Goal: Transaction & Acquisition: Obtain resource

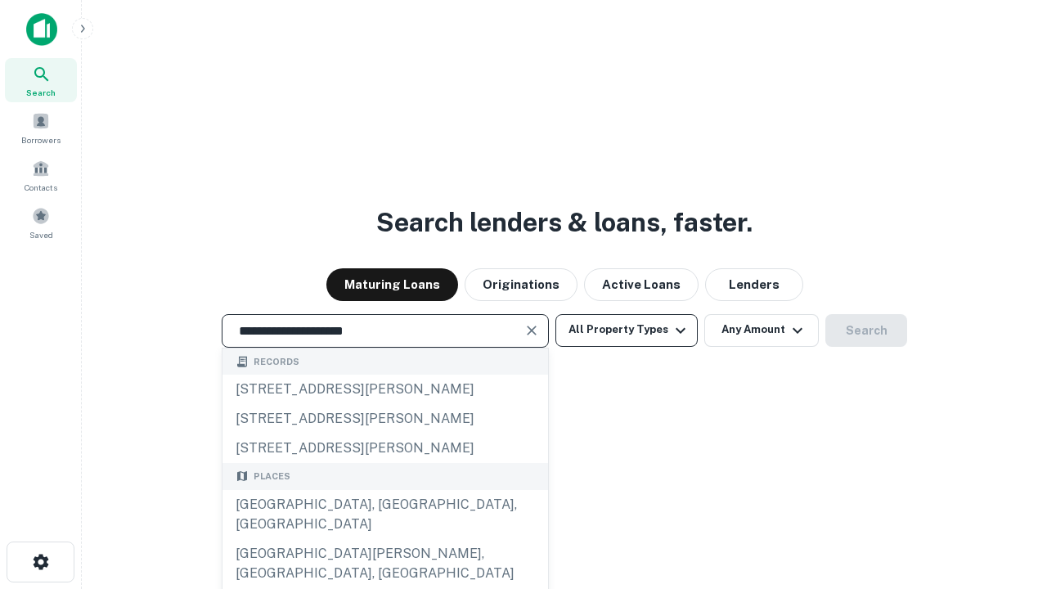
click at [384, 539] on div "[GEOGRAPHIC_DATA], [GEOGRAPHIC_DATA], [GEOGRAPHIC_DATA]" at bounding box center [385, 514] width 326 height 49
click at [627, 330] on button "All Property Types" at bounding box center [626, 330] width 142 height 33
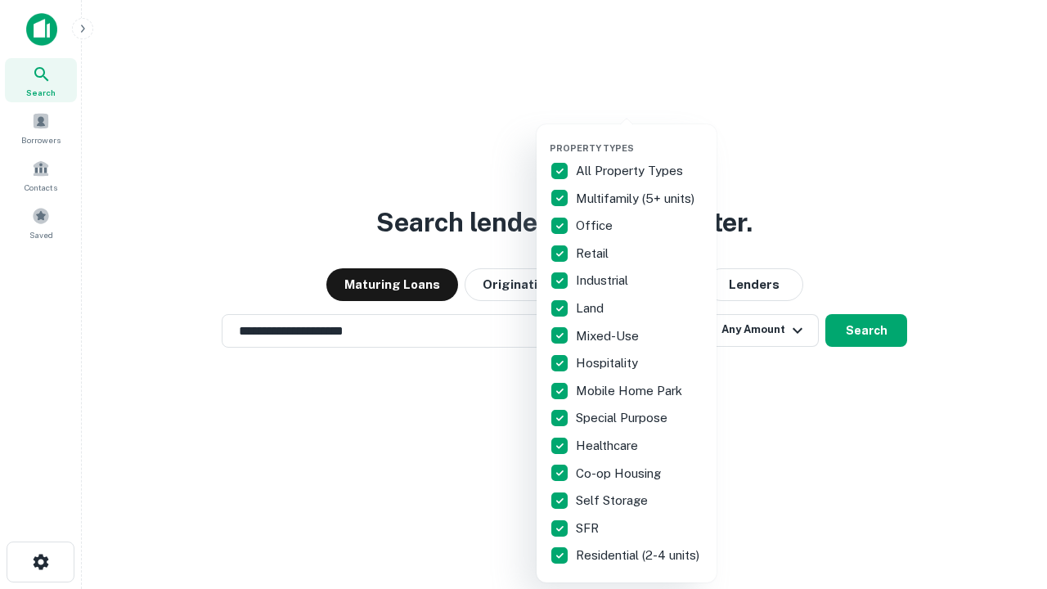
type input "**********"
click at [640, 137] on button "button" at bounding box center [640, 137] width 180 height 1
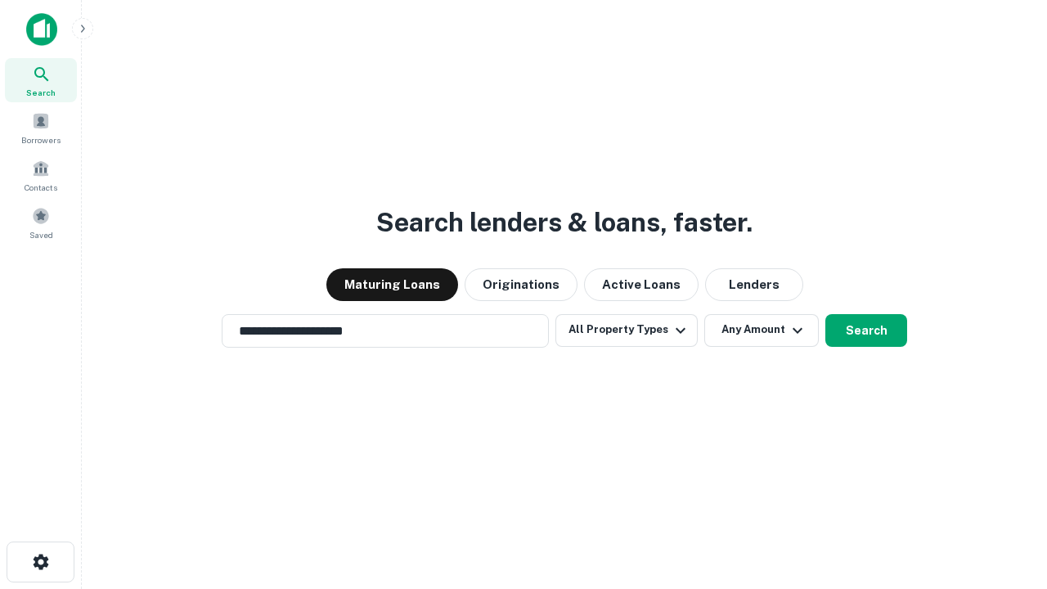
scroll to position [25, 0]
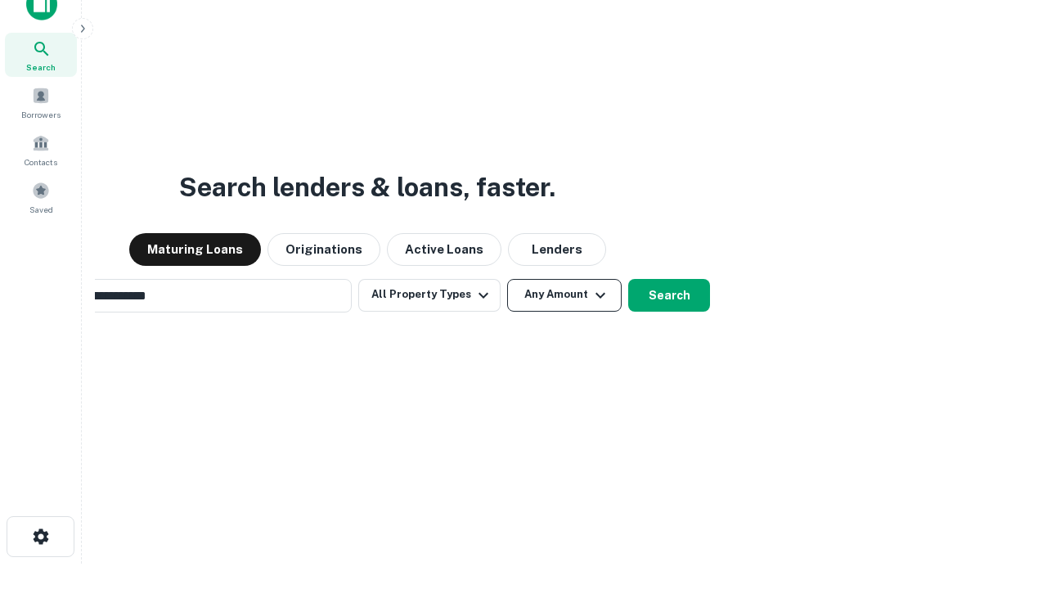
click at [507, 279] on button "Any Amount" at bounding box center [564, 295] width 115 height 33
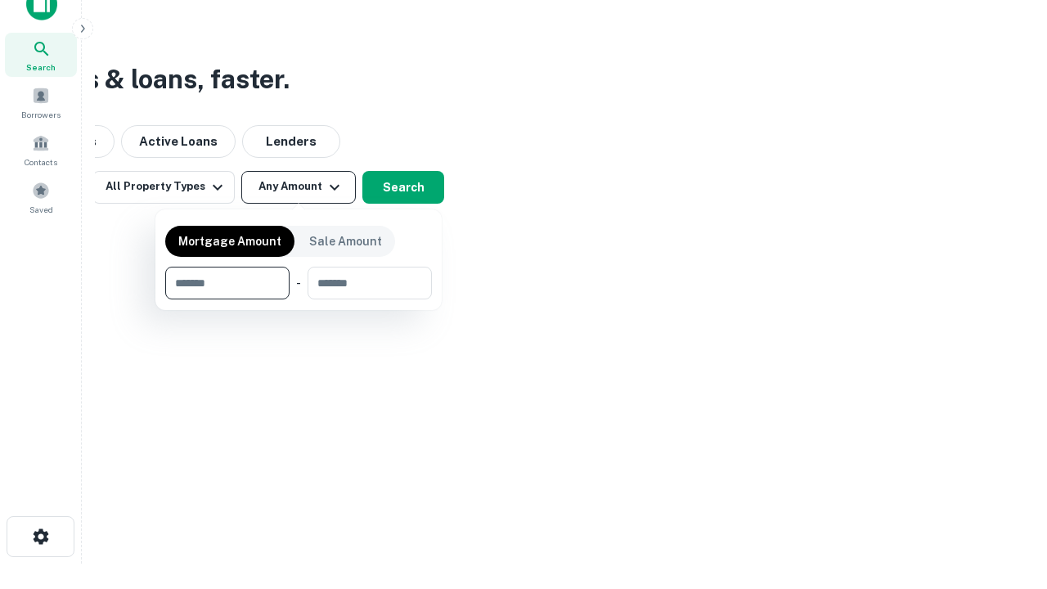
scroll to position [26, 0]
type input "*******"
click at [299, 299] on button "button" at bounding box center [298, 299] width 267 height 1
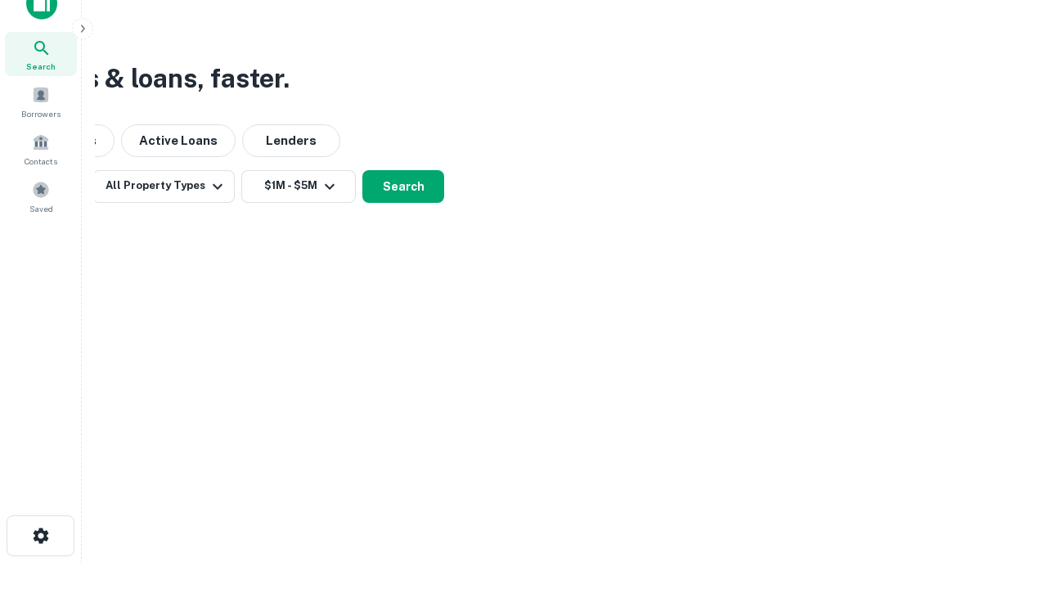
scroll to position [10, 302]
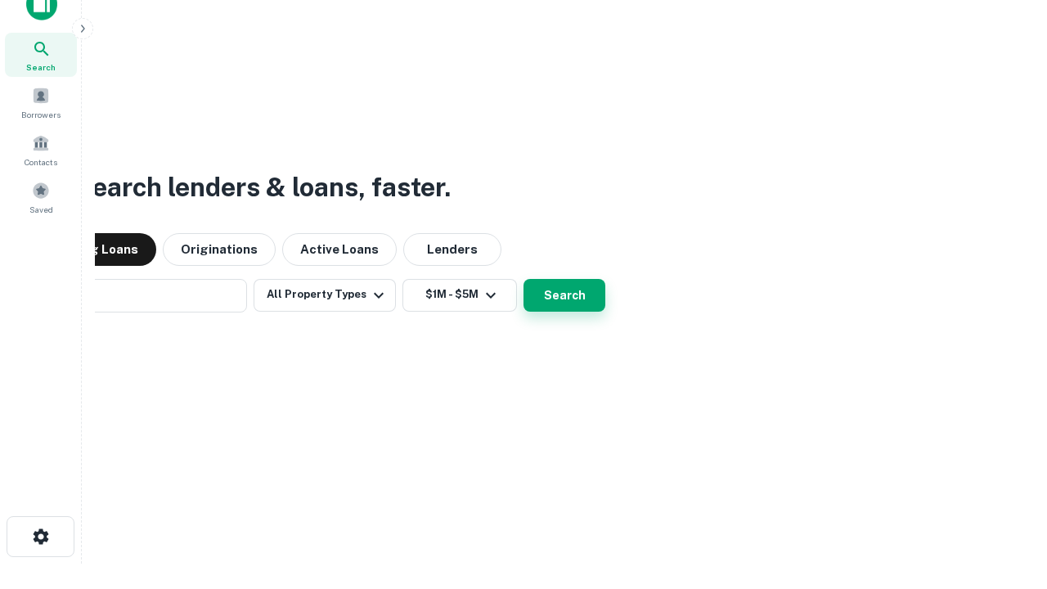
click at [523, 279] on button "Search" at bounding box center [564, 295] width 82 height 33
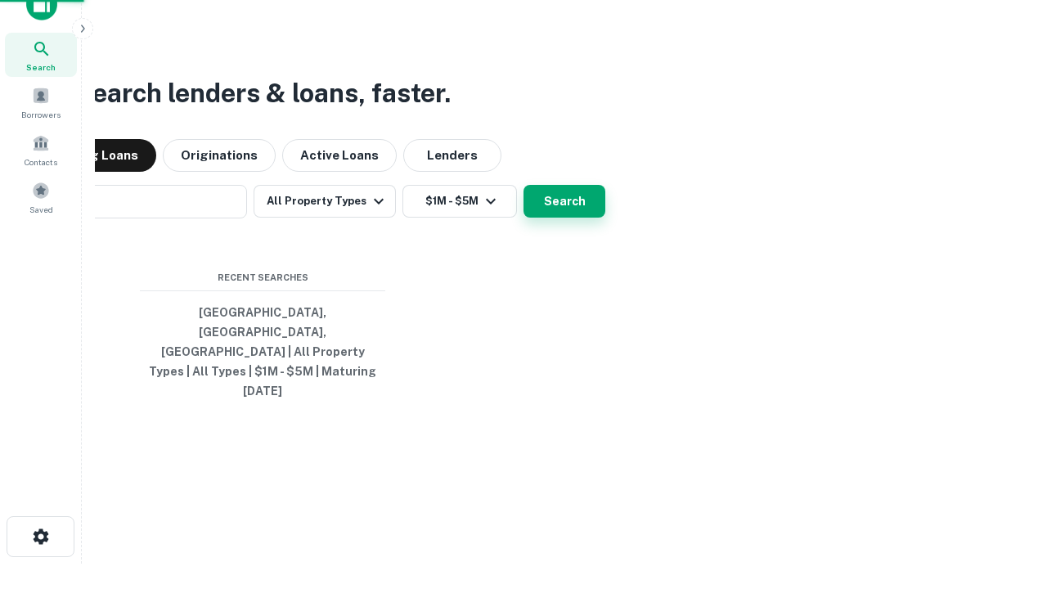
scroll to position [43, 463]
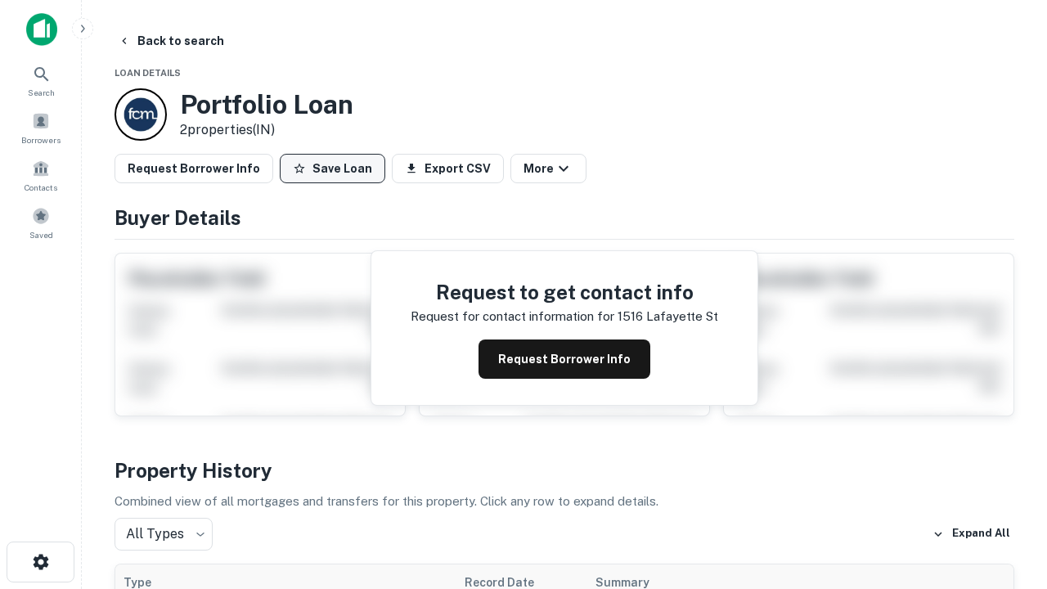
click at [332, 168] on button "Save Loan" at bounding box center [333, 168] width 106 height 29
click at [336, 168] on button "Save Loan" at bounding box center [333, 168] width 106 height 29
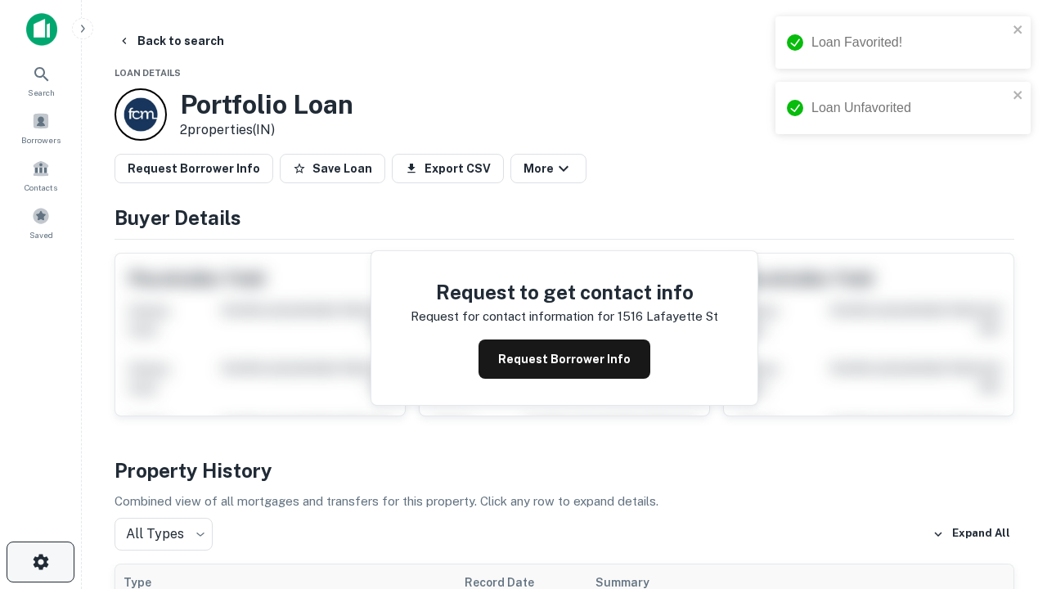
click at [40, 562] on icon "button" at bounding box center [41, 562] width 20 height 20
